Goal: Find contact information: Find contact information

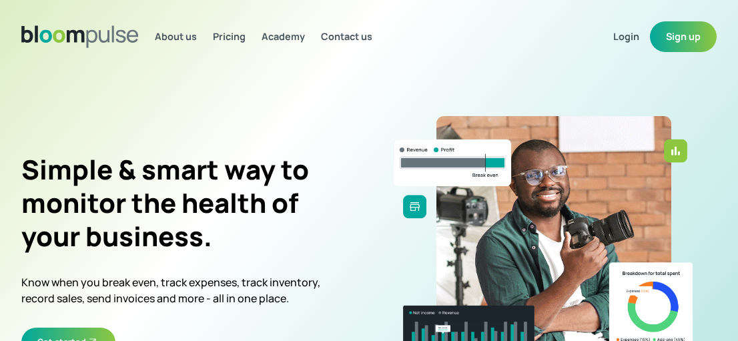
click at [351, 35] on span "Contact us" at bounding box center [346, 36] width 51 height 13
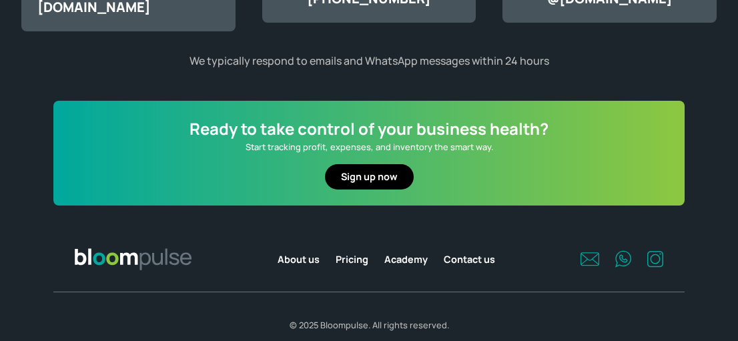
scroll to position [573, 0]
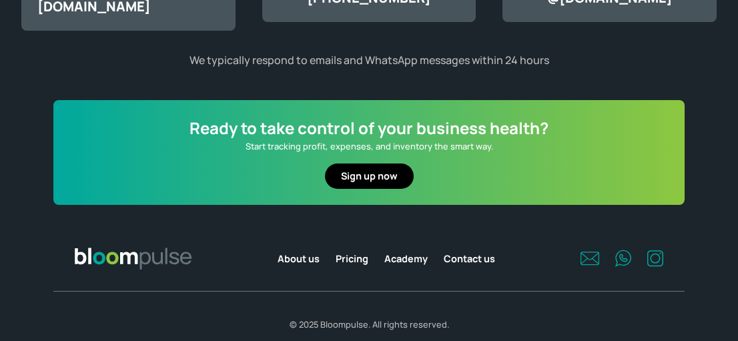
click at [309, 252] on span "About us" at bounding box center [299, 258] width 42 height 13
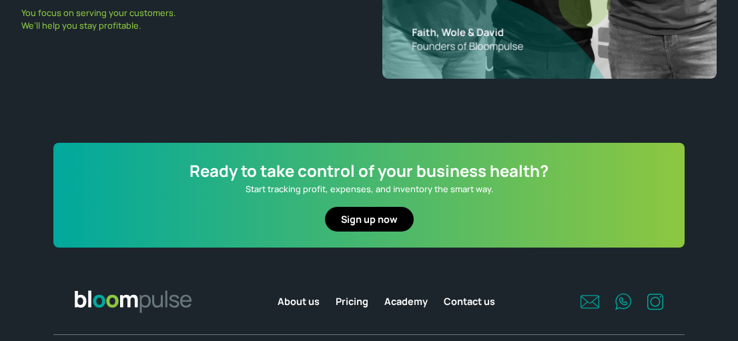
scroll to position [830, 0]
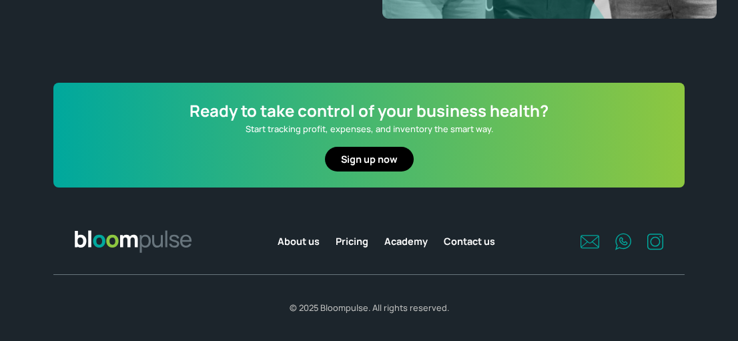
click at [300, 244] on span "About us" at bounding box center [299, 241] width 42 height 13
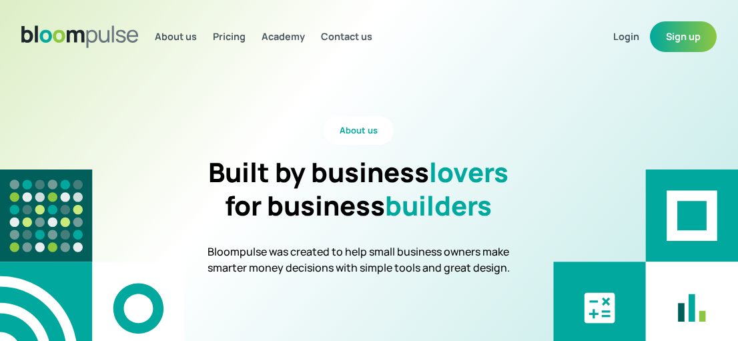
scroll to position [0, 0]
